Goal: Task Accomplishment & Management: Use online tool/utility

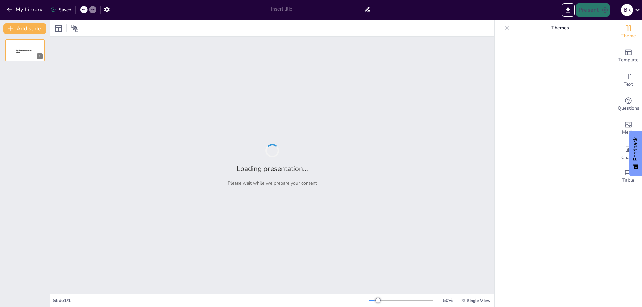
type input "New Sendsteps"
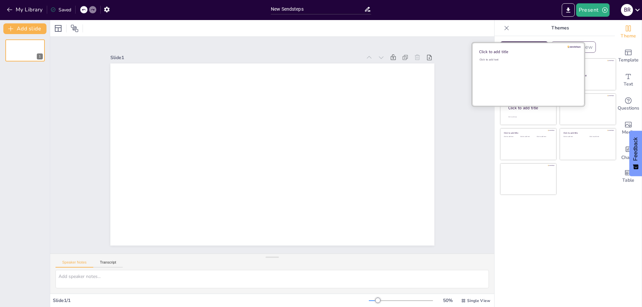
click at [490, 54] on div "Click to add title" at bounding box center [527, 51] width 96 height 5
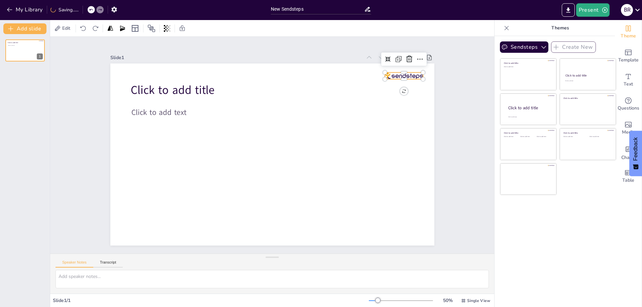
click at [188, 243] on div at bounding box center [168, 252] width 38 height 18
click at [406, 57] on icon at bounding box center [410, 59] width 8 height 8
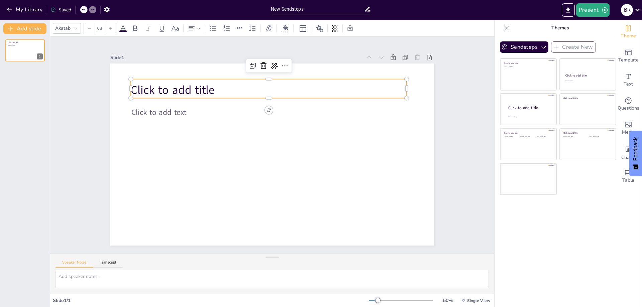
click at [157, 87] on span "Click to add title" at bounding box center [186, 70] width 85 height 33
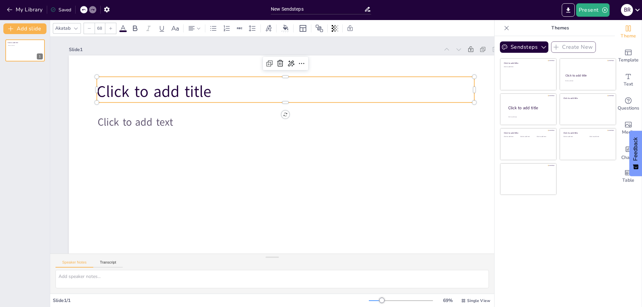
click at [222, 71] on span "Click to add title" at bounding box center [260, 16] width 76 height 110
click at [198, 73] on span "Click to add title" at bounding box center [221, 27] width 100 height 93
drag, startPoint x: 155, startPoint y: 80, endPoint x: 159, endPoint y: 86, distance: 7.7
click at [155, 80] on div "Click to add title" at bounding box center [292, 91] width 378 height 65
click at [159, 76] on span "Click to add title" at bounding box center [208, 33] width 105 height 85
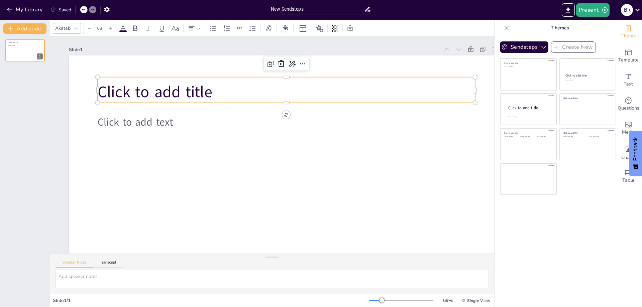
click at [159, 86] on span "Click to add title" at bounding box center [161, 80] width 116 height 33
click at [340, 151] on span "Click to add title" at bounding box center [398, 173] width 117 height 45
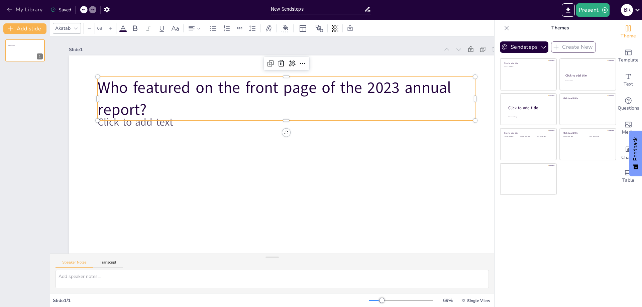
click at [23, 8] on button "My Library" at bounding box center [25, 9] width 40 height 11
